Goal: Contribute content: Add original content to the website for others to see

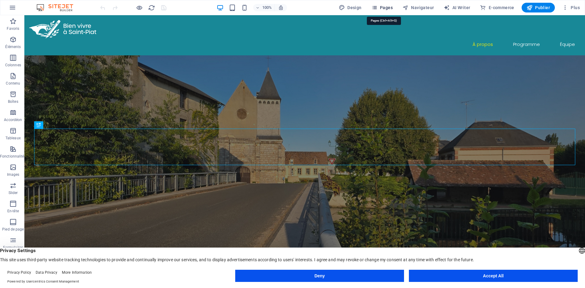
click at [387, 6] on span "Pages" at bounding box center [381, 8] width 21 height 6
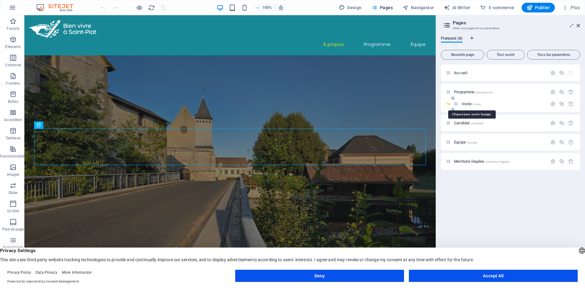
click at [472, 103] on span "Voirie /voirie" at bounding box center [470, 104] width 19 height 5
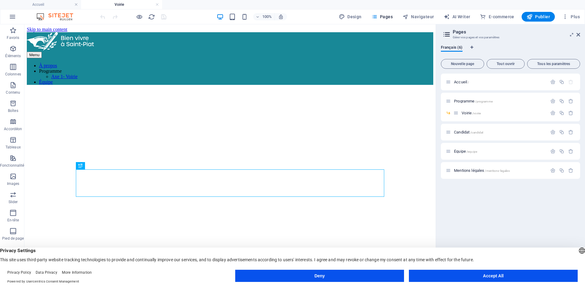
click at [398, 136] on div "Menu À propos Programme Axe 1- Voirie Équipe Voirie Un plan d'action pour des r…" at bounding box center [230, 283] width 406 height 502
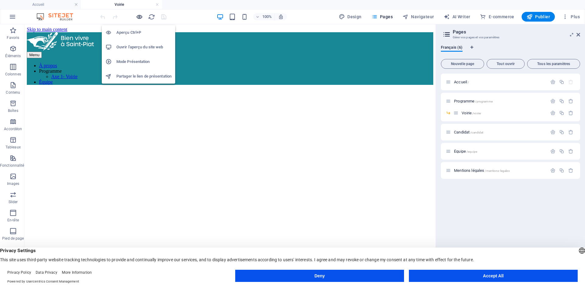
click at [136, 17] on icon "button" at bounding box center [139, 16] width 7 height 7
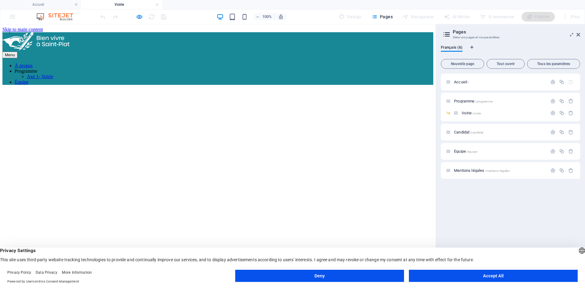
click at [144, 32] on div "Menu À propos Programme Axe 1- Voirie Équipe" at bounding box center [217, 58] width 430 height 53
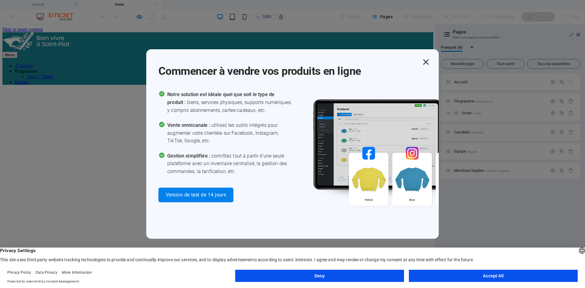
click at [429, 65] on icon "button" at bounding box center [425, 62] width 11 height 11
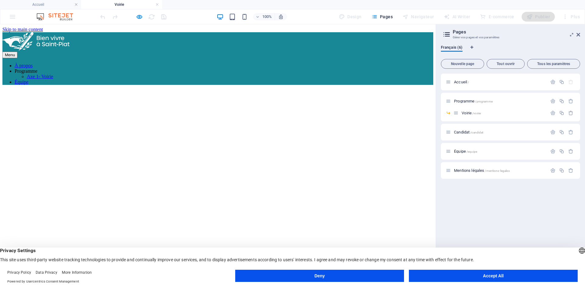
click at [464, 281] on button "Accept All" at bounding box center [493, 276] width 169 height 12
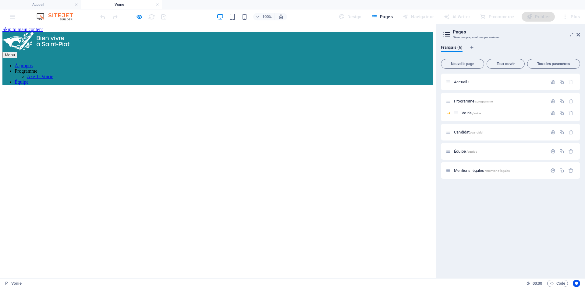
click at [463, 239] on div "Accueil / Programme /programme Voirie /voirie Candidat /candidat Équipe /equipe…" at bounding box center [510, 174] width 139 height 200
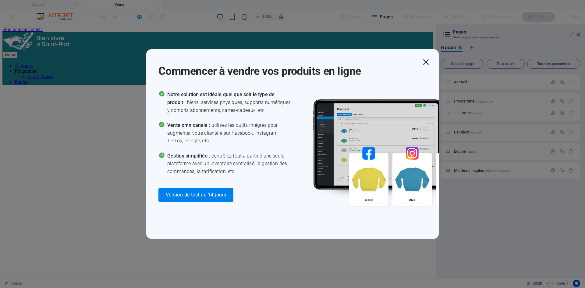
click at [425, 62] on icon "button" at bounding box center [425, 62] width 11 height 11
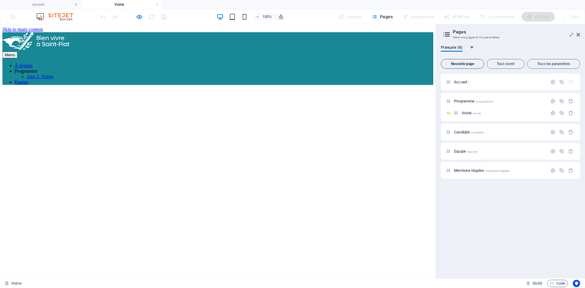
click at [465, 63] on span "Nouvelle page" at bounding box center [462, 64] width 38 height 4
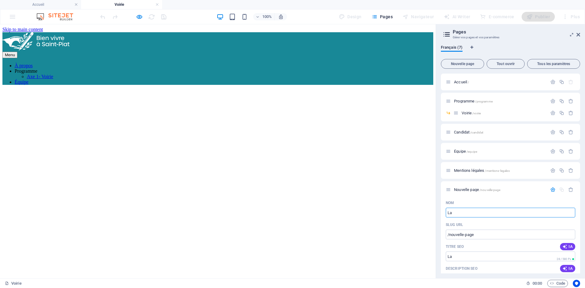
type input "La P"
type input "/la"
type input "La Parole es"
type input "/la-parole"
type input "La Parole est"
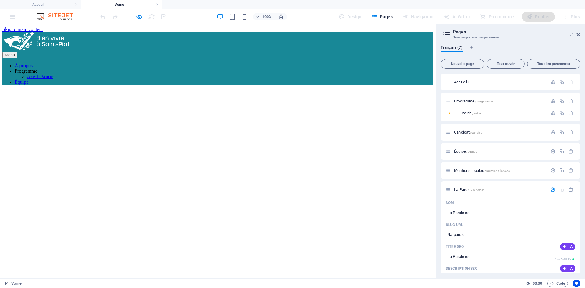
type input "/la-parole-est"
type input "La Parole est à vous .."
type input "/la-parole-est-a-vous"
type input "La Parole est à vous"
drag, startPoint x: 477, startPoint y: 191, endPoint x: 474, endPoint y: 161, distance: 30.0
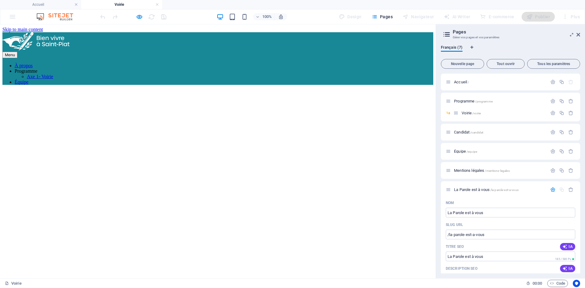
click at [474, 161] on div "Accueil / Programme /programme Voirie /voirie Candidat /candidat Équipe /equipe…" at bounding box center [510, 242] width 139 height 337
drag, startPoint x: 537, startPoint y: 172, endPoint x: 518, endPoint y: 177, distance: 20.2
click at [518, 177] on div "Mentions légales /mentions-legales" at bounding box center [510, 170] width 139 height 17
drag, startPoint x: 527, startPoint y: 199, endPoint x: 528, endPoint y: 191, distance: 8.3
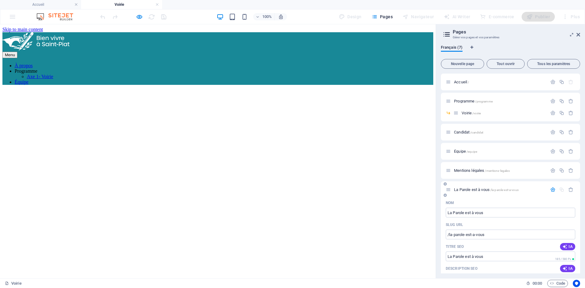
click at [528, 191] on p "La Parole est à vous /la-parole-est-a-vous" at bounding box center [499, 190] width 91 height 4
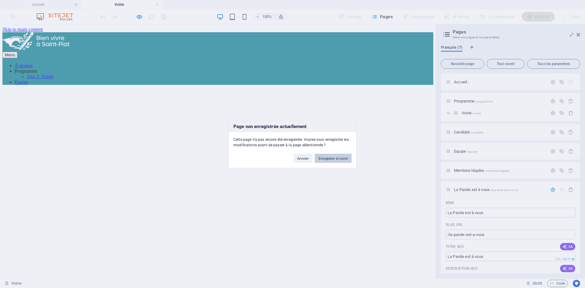
click at [322, 158] on button "Enregistrer et ouvrir" at bounding box center [332, 158] width 37 height 9
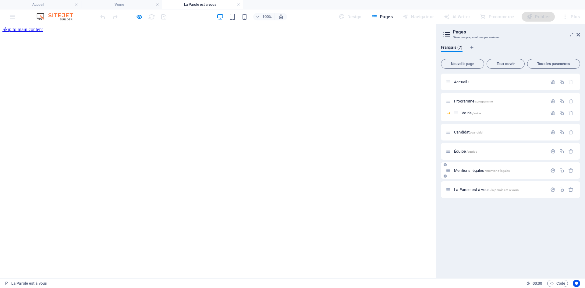
drag, startPoint x: 524, startPoint y: 187, endPoint x: 521, endPoint y: 176, distance: 11.6
drag, startPoint x: 526, startPoint y: 188, endPoint x: 520, endPoint y: 157, distance: 31.7
click at [520, 157] on div "Accueil / Programme /programme Voirie /voirie Candidat /candidat Équipe /equipe…" at bounding box center [510, 136] width 139 height 125
drag, startPoint x: 450, startPoint y: 191, endPoint x: 455, endPoint y: 166, distance: 26.0
click at [455, 166] on div "Accueil / Programme /programme Voirie /voirie Candidat /candidat Équipe /equipe…" at bounding box center [510, 136] width 139 height 125
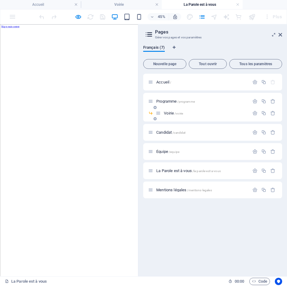
click at [167, 115] on span "Voirie /voirie" at bounding box center [173, 113] width 19 height 5
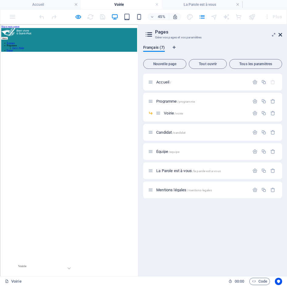
click at [282, 34] on icon at bounding box center [281, 34] width 4 height 5
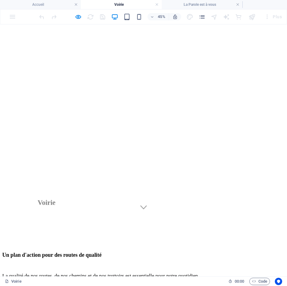
scroll to position [258, 0]
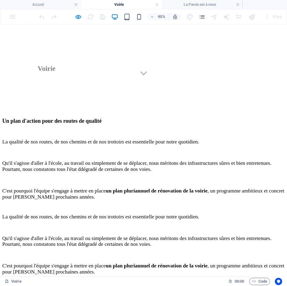
click at [86, 235] on p at bounding box center [151, 238] width 298 height 6
click at [79, 17] on icon "button" at bounding box center [78, 16] width 7 height 7
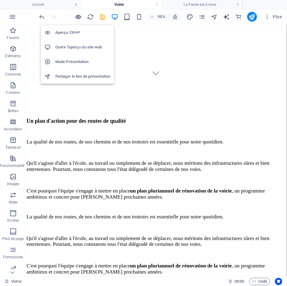
scroll to position [249, 0]
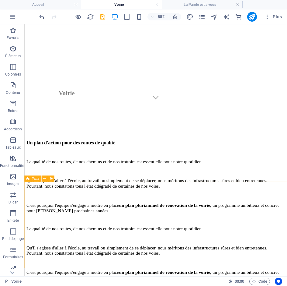
click at [30, 179] on div "Texte" at bounding box center [32, 178] width 17 height 6
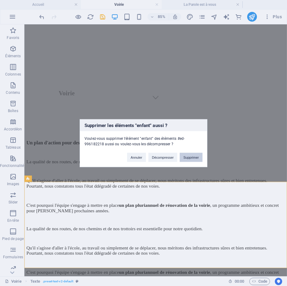
click at [184, 157] on button "Supprimer" at bounding box center [191, 157] width 23 height 9
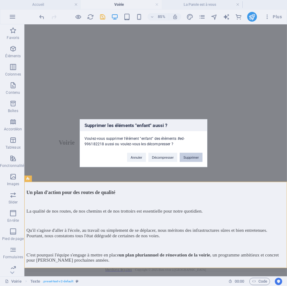
scroll to position [154, 0]
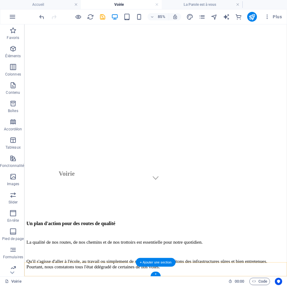
click at [151, 265] on div "+ Ajouter une section" at bounding box center [156, 262] width 40 height 9
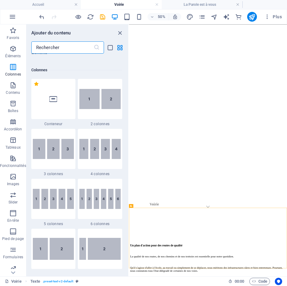
scroll to position [303, 0]
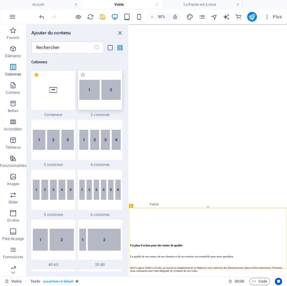
click at [108, 93] on img at bounding box center [99, 90] width 41 height 20
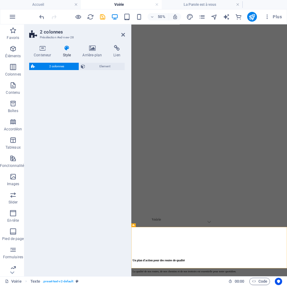
scroll to position [216, 0]
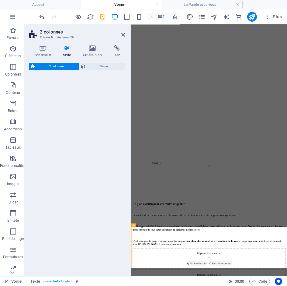
select select "rem"
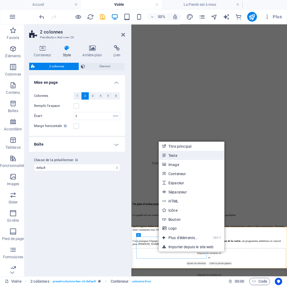
click at [180, 158] on link "Texte" at bounding box center [192, 155] width 66 height 9
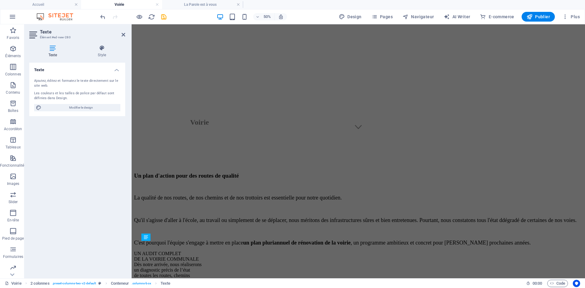
scroll to position [252, 0]
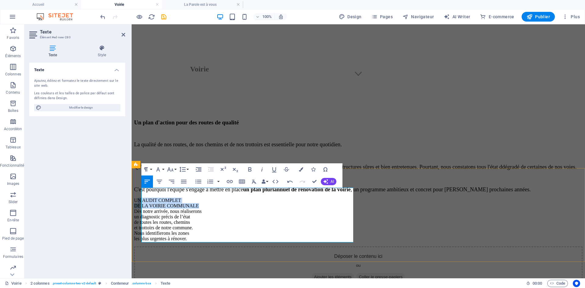
drag, startPoint x: 198, startPoint y: 197, endPoint x: 143, endPoint y: 193, distance: 54.6
click at [143, 198] on p "UN AUDIT COMPLET DE LA VOIRIE COMMUNALE Dès notre arrivée, nous réaliserons un …" at bounding box center [358, 220] width 448 height 44
click at [202, 200] on p "UN AUDIT COMPLET DE LA VOIRIE COMMUNALE Dès notre arrivée, nous réaliserons un …" at bounding box center [358, 220] width 448 height 44
drag, startPoint x: 202, startPoint y: 199, endPoint x: 133, endPoint y: 186, distance: 70.0
click at [134, 198] on div "UN AUDIT COMPLET DE LA VOIRIE COMMUNALE Dès notre arrivée, nous réaliserons un …" at bounding box center [358, 244] width 448 height 92
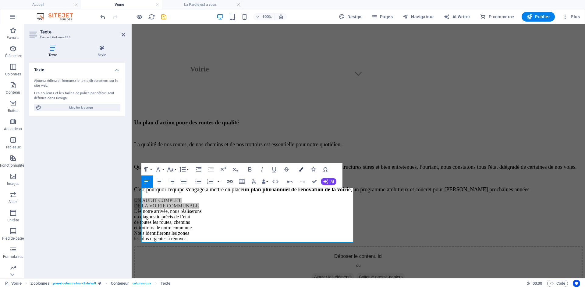
click at [301, 173] on button "Colors" at bounding box center [301, 169] width 12 height 12
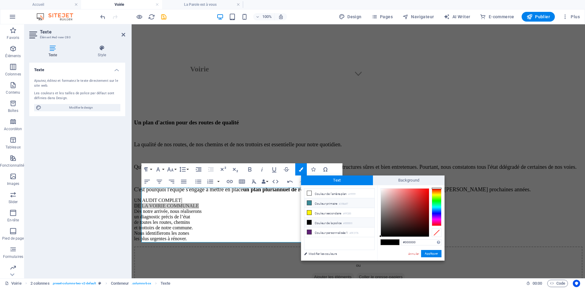
click at [311, 201] on icon at bounding box center [309, 203] width 4 height 4
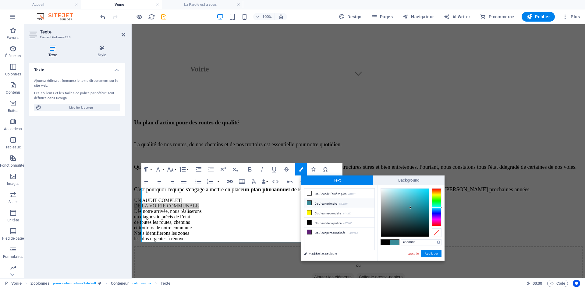
type input "#398a97"
click at [434, 254] on button "Appliquer" at bounding box center [431, 253] width 20 height 7
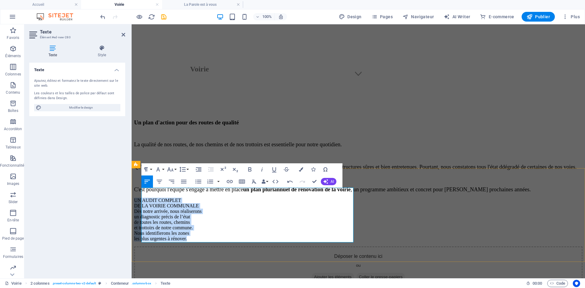
drag, startPoint x: 211, startPoint y: 240, endPoint x: 135, endPoint y: 189, distance: 91.4
click at [135, 198] on div "UN AUDIT COMPLET DE LA VOIRIE COMMUNALE Dès notre arrivée, nous réaliserons un …" at bounding box center [358, 244] width 448 height 92
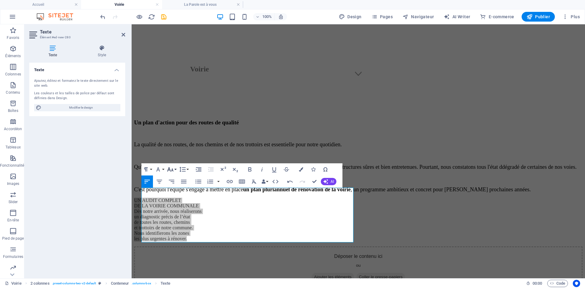
click at [175, 170] on button "Font Size" at bounding box center [172, 169] width 12 height 12
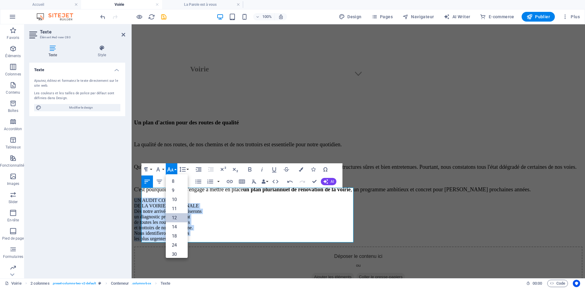
click at [173, 217] on link "12" at bounding box center [177, 217] width 22 height 9
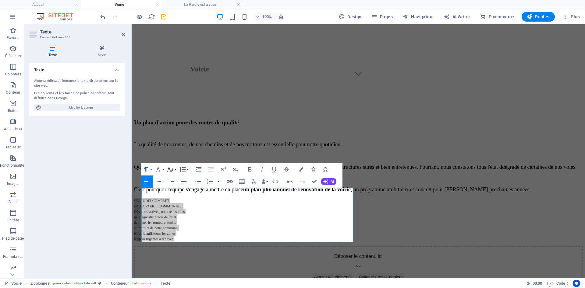
click at [173, 168] on icon "button" at bounding box center [170, 169] width 7 height 7
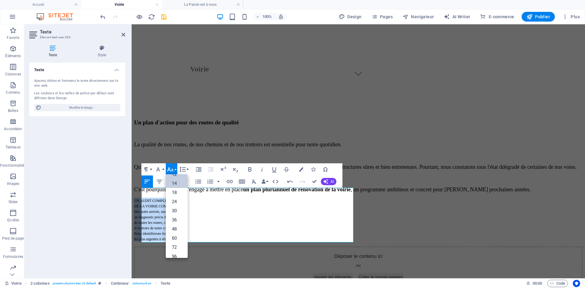
click at [174, 184] on link "14" at bounding box center [177, 183] width 22 height 9
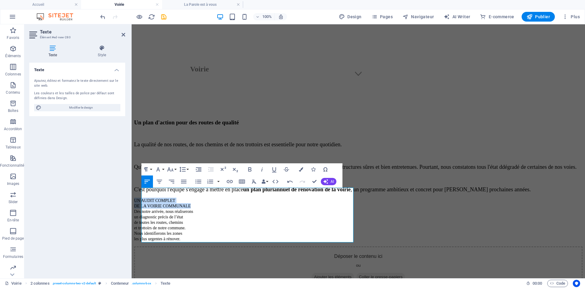
click at [233, 219] on p "UN AUDIT COMPLET DE LA VOIRIE COMMUNALE Dès notre arrivée, nous réaliserons un …" at bounding box center [358, 220] width 448 height 44
drag, startPoint x: 194, startPoint y: 196, endPoint x: 137, endPoint y: 191, distance: 56.5
click at [137, 198] on div "UN AUDIT COMPLET DE LA VOIRIE COMMUNALE Dès notre arrivée, nous réaliserons un …" at bounding box center [358, 244] width 448 height 92
click at [252, 169] on icon "button" at bounding box center [249, 169] width 7 height 7
click at [396, 247] on div "Déposer le contenu ici ou Ajouter les éléments Coller le presse-papiers" at bounding box center [358, 268] width 448 height 43
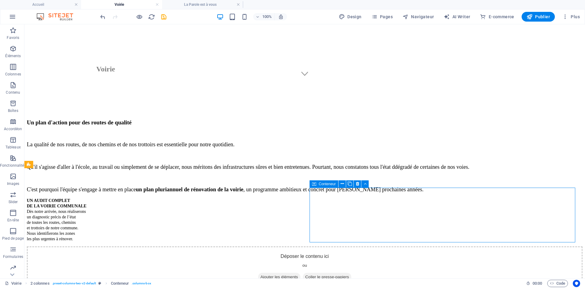
scroll to position [244, 0]
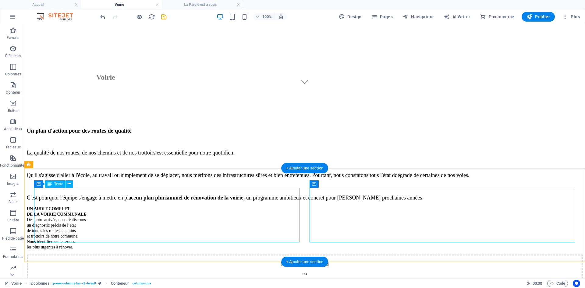
click at [300, 281] on span "Ajouter les éléments" at bounding box center [279, 285] width 42 height 9
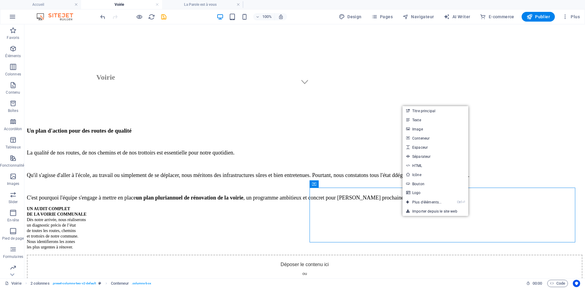
click at [424, 123] on link "Texte" at bounding box center [435, 119] width 66 height 9
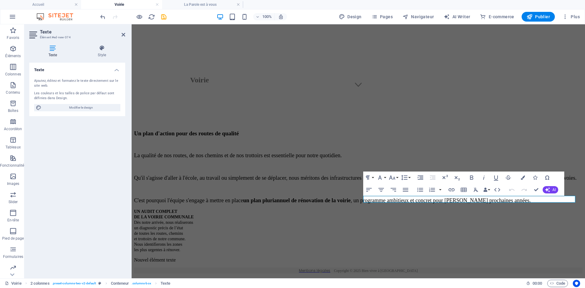
click at [419, 258] on p "Nouvel élément texte" at bounding box center [358, 260] width 448 height 5
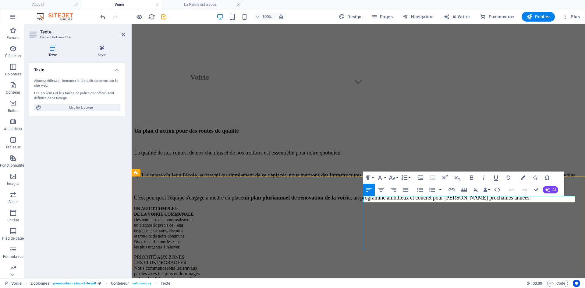
scroll to position [813, 4]
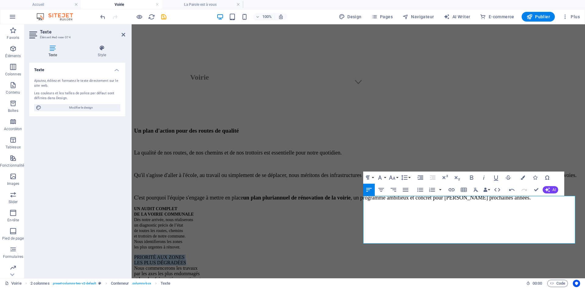
drag, startPoint x: 415, startPoint y: 208, endPoint x: 363, endPoint y: 199, distance: 52.2
click at [363, 255] on p "PRIORITÉ AUX ZONES LES PLUS DÉGRADÉES Nous commencerons les travaux par les axe…" at bounding box center [358, 274] width 448 height 38
click at [472, 176] on icon "button" at bounding box center [471, 178] width 3 height 4
click at [524, 179] on icon "button" at bounding box center [522, 178] width 4 height 4
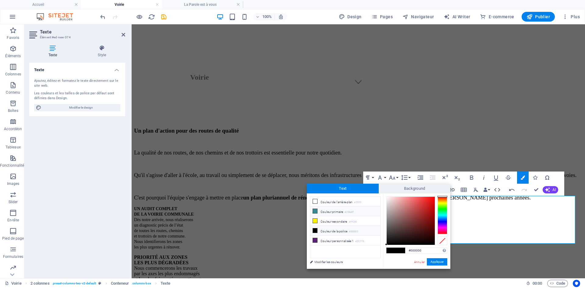
click at [340, 212] on li "Couleur primaire #398a97" at bounding box center [345, 212] width 70 height 10
type input "#398a97"
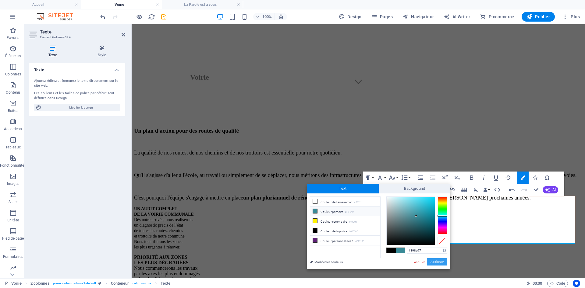
click at [436, 261] on button "Appliquer" at bounding box center [437, 261] width 20 height 7
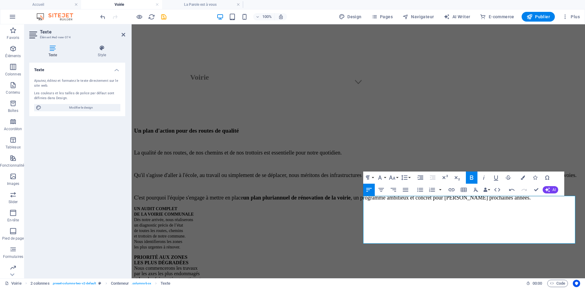
click at [360, 218] on div "UN AUDIT COMPLET DE LA VOIRIE COMMUNALE Dès notre arrivée, nous réaliserons un …" at bounding box center [358, 249] width 448 height 87
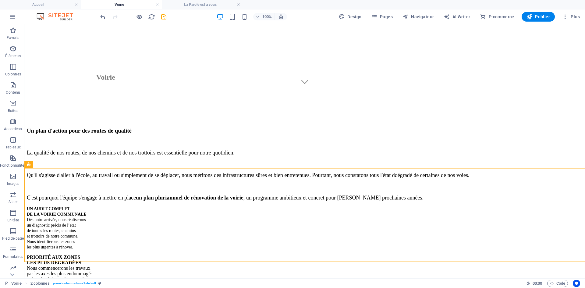
click at [90, 212] on div "UN AUDIT COMPLET DE LA VOIRIE COMMUNALE Dès notre arrivée, nous réaliserons un …" at bounding box center [304, 228] width 555 height 44
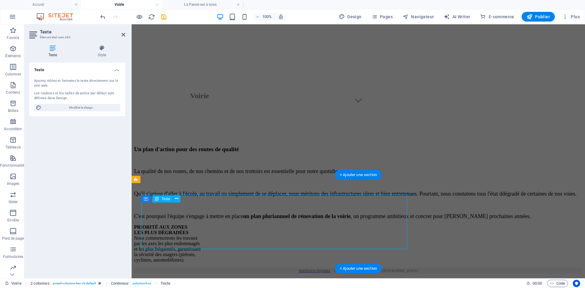
scroll to position [237, 0]
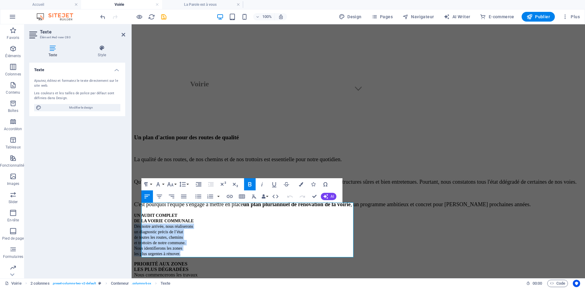
drag, startPoint x: 142, startPoint y: 217, endPoint x: 218, endPoint y: 260, distance: 87.3
click at [218, 260] on div "UN AUDIT COMPLET DE LA VOIRIE COMMUNALE Dès notre arrivée, nous réaliserons un …" at bounding box center [358, 256] width 448 height 87
click at [217, 229] on p "UN AUDIT COMPLET DE LA VOIRIE COMMUNALE Dès notre arrivée, nous réaliserons un …" at bounding box center [358, 235] width 448 height 44
click at [217, 219] on p "UN AUDIT COMPLET DE LA VOIRIE COMMUNALE Dès notre arrivée, nous réaliserons un …" at bounding box center [358, 235] width 448 height 44
drag, startPoint x: 209, startPoint y: 254, endPoint x: 137, endPoint y: 207, distance: 85.5
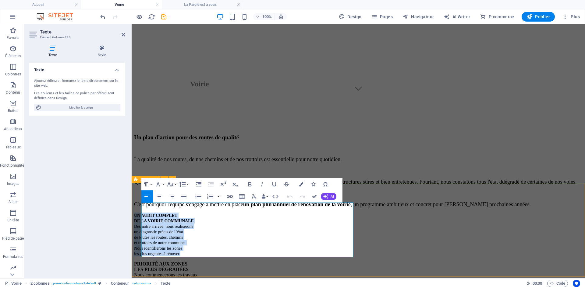
click at [137, 213] on div "UN AUDIT COMPLET DE LA VOIRIE COMMUNALE Dès notre arrivée, nous réaliserons un …" at bounding box center [358, 256] width 448 height 87
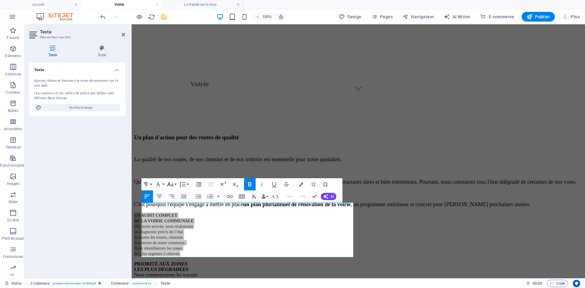
click at [175, 184] on button "Font Size" at bounding box center [172, 184] width 12 height 12
drag, startPoint x: 175, startPoint y: 220, endPoint x: 46, endPoint y: 181, distance: 134.7
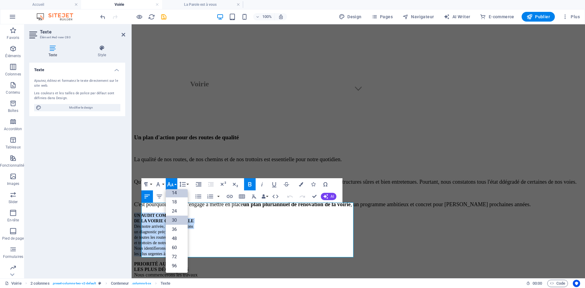
click at [175, 220] on link "30" at bounding box center [177, 220] width 22 height 9
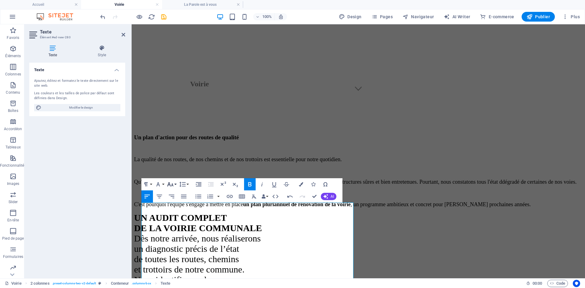
click at [175, 185] on button "Font Size" at bounding box center [172, 184] width 12 height 12
click at [175, 205] on link "18" at bounding box center [177, 202] width 22 height 9
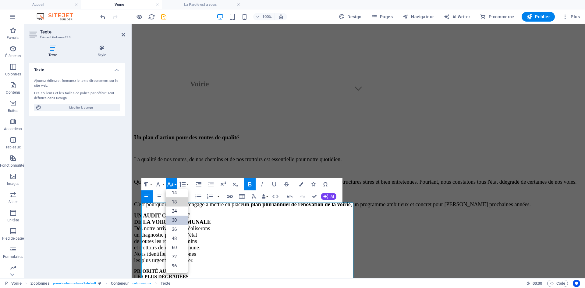
click at [281, 250] on p "UN AUDIT COMPLET DE LA VOIRIE COMMUNALE Dès notre arrivée, nous réaliserons un …" at bounding box center [358, 238] width 448 height 51
click at [411, 269] on div "PRIORITÉ AUX ZONES LES PLUS DÉGRADÉES Nous commencerons les travaux par les axe…" at bounding box center [358, 288] width 448 height 38
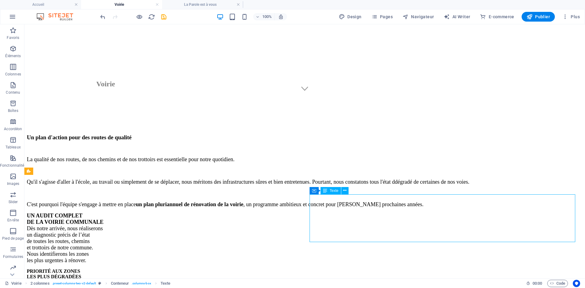
click at [352, 269] on div "PRIORITÉ AUX ZONES LES PLUS DÉGRADÉES Nous commencerons les travaux par les axe…" at bounding box center [304, 288] width 555 height 38
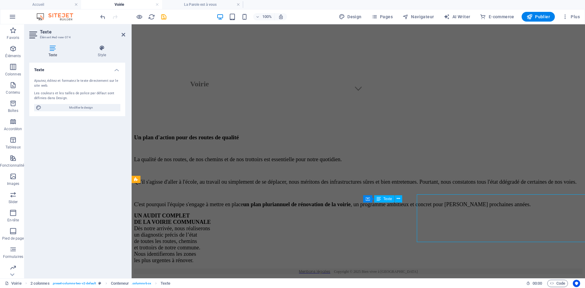
click at [352, 221] on div "UN AUDIT COMPLET DE LA VOIRIE COMMUNALE Dès notre arrivée, nous réaliserons un …" at bounding box center [358, 238] width 448 height 51
click at [495, 269] on div "PRIORITÉ AUX ZONES LES PLUS DÉGRADÉES Nous commencerons les travaux par les axe…" at bounding box center [358, 288] width 448 height 38
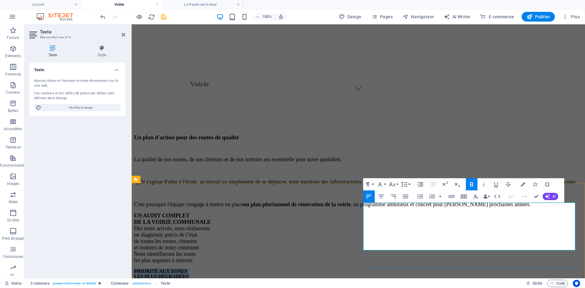
drag, startPoint x: 426, startPoint y: 248, endPoint x: 363, endPoint y: 206, distance: 74.8
click at [363, 269] on p "PRIORITÉ AUX ZONES LES PLUS DÉGRADÉES Nous commencerons les travaux par les axe…" at bounding box center [358, 288] width 448 height 38
click at [396, 185] on button "Font Size" at bounding box center [393, 184] width 12 height 12
click at [401, 249] on link "18" at bounding box center [398, 251] width 22 height 9
click at [328, 227] on div "UN AUDIT COMPLET DE LA VOIRIE COMMUNALE Dès notre arrivée, nous réaliserons un …" at bounding box center [358, 238] width 448 height 51
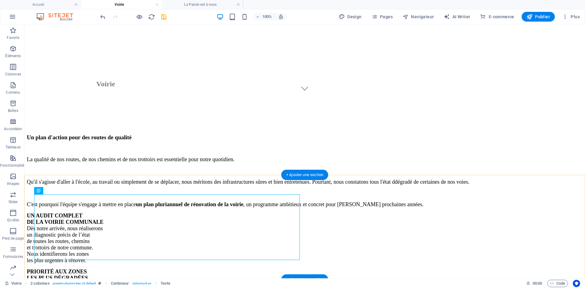
click at [313, 173] on div "+ Ajouter une section" at bounding box center [304, 175] width 47 height 10
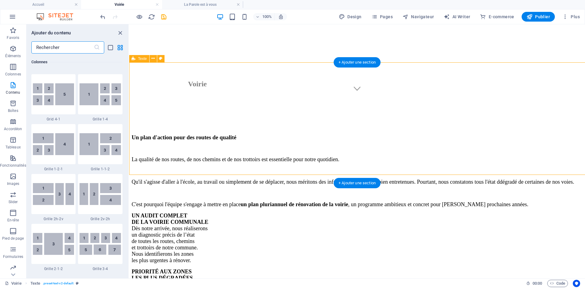
scroll to position [1065, 0]
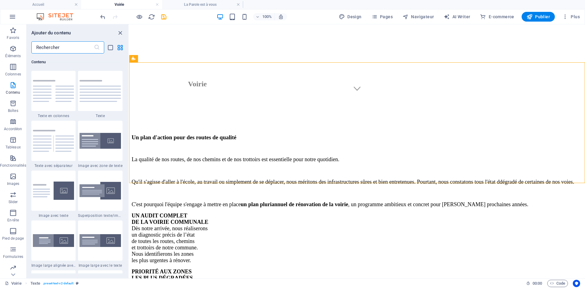
click at [63, 46] on input "text" at bounding box center [62, 47] width 62 height 12
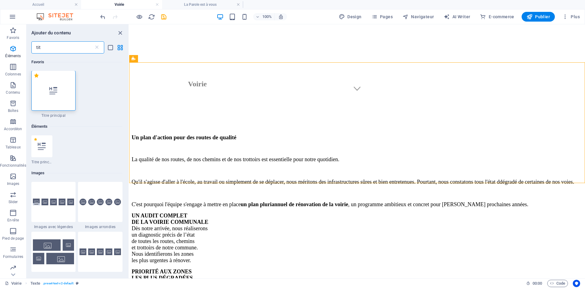
scroll to position [0, 0]
click at [175, 213] on div "UN AUDIT COMPLET DE LA VOIRIE COMMUNALE Dès notre arrivée, nous réaliserons un …" at bounding box center [357, 263] width 451 height 101
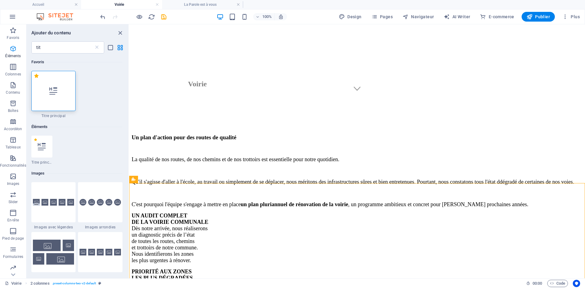
click at [11, 49] on icon "button" at bounding box center [12, 48] width 7 height 7
drag, startPoint x: 48, startPoint y: 49, endPoint x: 0, endPoint y: 51, distance: 47.8
click at [31, 51] on input "tit" at bounding box center [62, 47] width 62 height 12
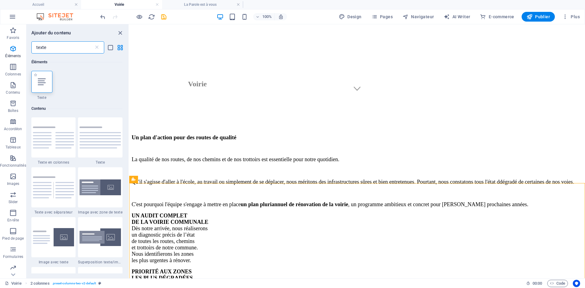
type input "texte"
click at [44, 83] on icon at bounding box center [42, 82] width 8 height 8
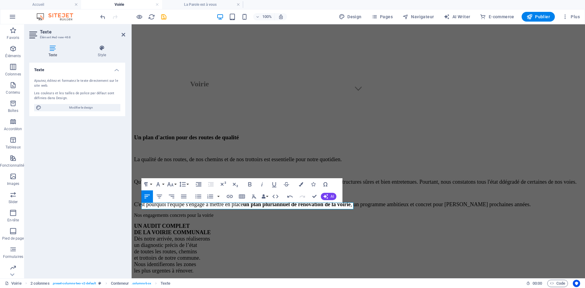
click at [188, 213] on p "Nos engagements concrets pour la voirie" at bounding box center [358, 215] width 448 height 5
click at [175, 184] on button "Font Size" at bounding box center [172, 184] width 12 height 12
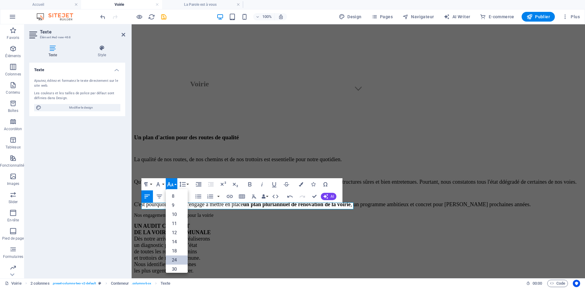
click at [178, 259] on link "24" at bounding box center [177, 260] width 22 height 9
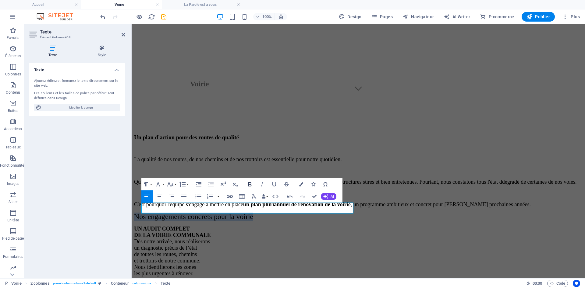
click at [248, 185] on icon "button" at bounding box center [249, 184] width 3 height 4
click at [158, 198] on icon "button" at bounding box center [159, 196] width 7 height 7
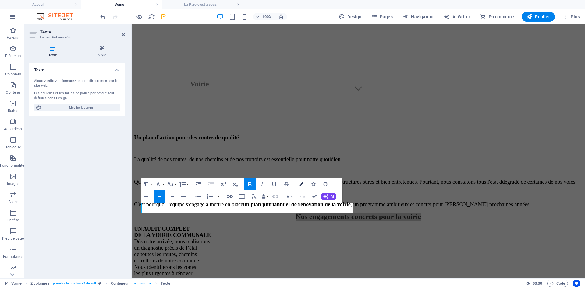
click at [302, 187] on button "Colors" at bounding box center [301, 184] width 12 height 12
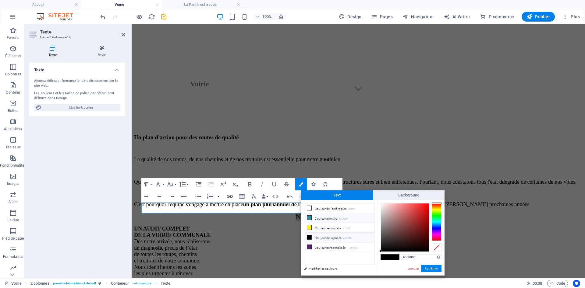
click at [317, 218] on li "Couleur primaire #398a97" at bounding box center [339, 218] width 70 height 10
type input "#398a97"
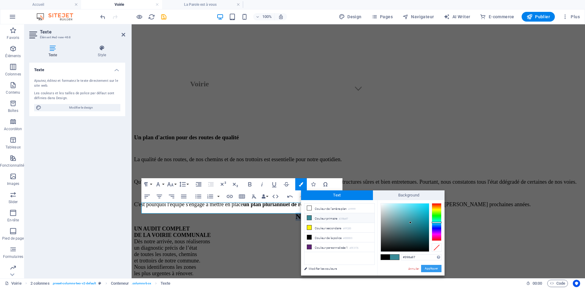
click at [437, 267] on button "Appliquer" at bounding box center [431, 268] width 20 height 7
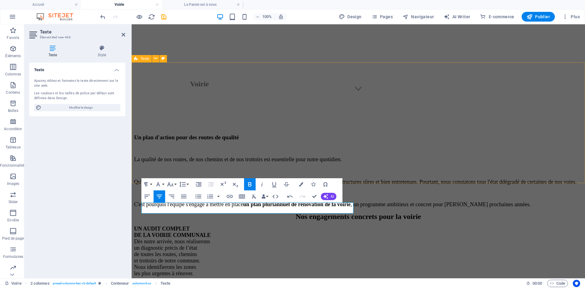
click at [520, 173] on div "Un plan d'action pour des routes de qualité La qualité de nos routes, de nos ch…" at bounding box center [358, 171] width 448 height 74
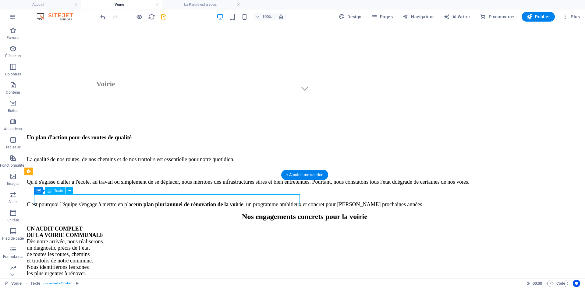
drag, startPoint x: 226, startPoint y: 202, endPoint x: 226, endPoint y: 190, distance: 11.9
click at [226, 213] on div "Nos engagements concrets pour la voirie UN AUDIT COMPLET DE LA VOIRIE COMMUNALE…" at bounding box center [304, 270] width 555 height 114
click at [251, 226] on div "UN AUDIT COMPLET DE LA VOIRIE COMMUNALE Dès notre arrivée, nous réaliserons un …" at bounding box center [304, 251] width 555 height 51
click at [240, 226] on div "UN AUDIT COMPLET DE LA VOIRIE COMMUNALE Dès notre arrivée, nous réaliserons un …" at bounding box center [304, 276] width 555 height 101
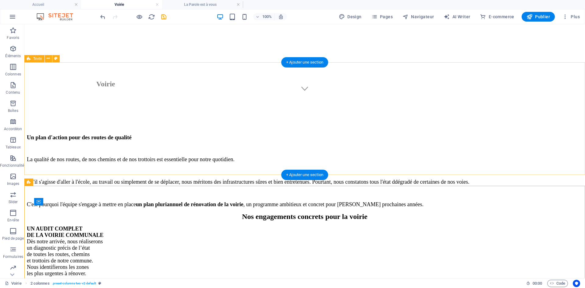
click at [223, 134] on div "Un plan d'action pour des routes de qualité" at bounding box center [304, 137] width 555 height 7
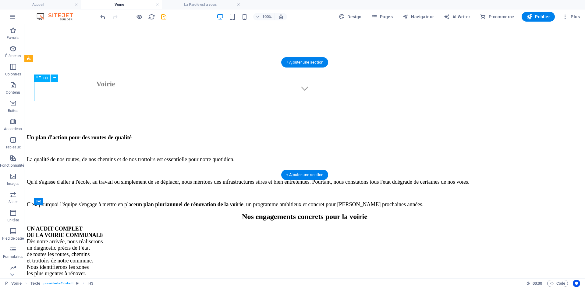
scroll to position [266, 0]
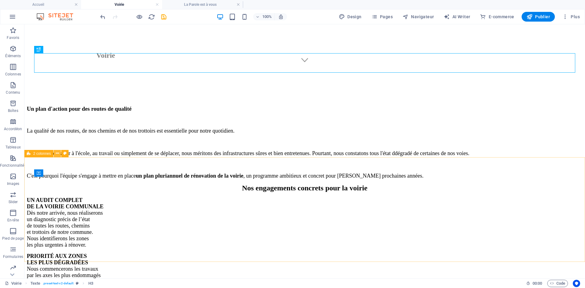
click at [55, 154] on button at bounding box center [57, 153] width 7 height 7
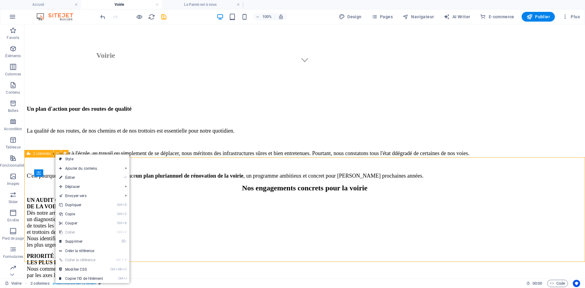
click at [37, 154] on span "2 colonnes" at bounding box center [42, 154] width 18 height 4
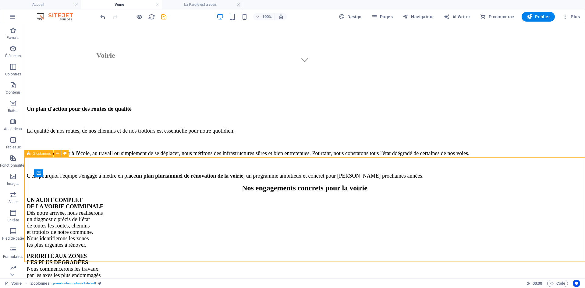
click at [37, 154] on span "2 colonnes" at bounding box center [42, 154] width 18 height 4
click at [28, 153] on icon at bounding box center [29, 153] width 4 height 7
click at [58, 154] on icon at bounding box center [57, 153] width 3 height 6
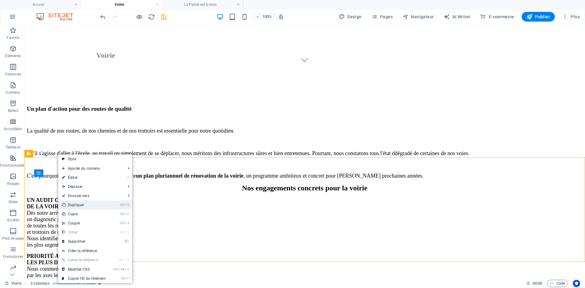
drag, startPoint x: 69, startPoint y: 208, endPoint x: 560, endPoint y: 124, distance: 497.5
click at [69, 208] on link "Ctrl D Dupliquer" at bounding box center [83, 205] width 51 height 9
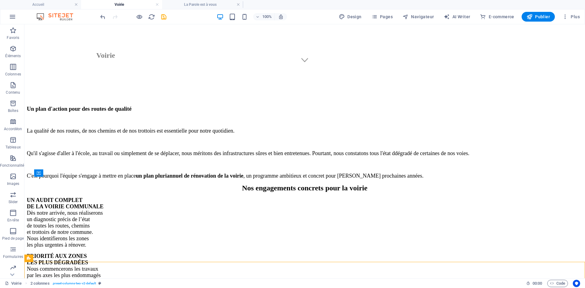
scroll to position [370, 0]
